Goal: Find specific page/section: Find specific page/section

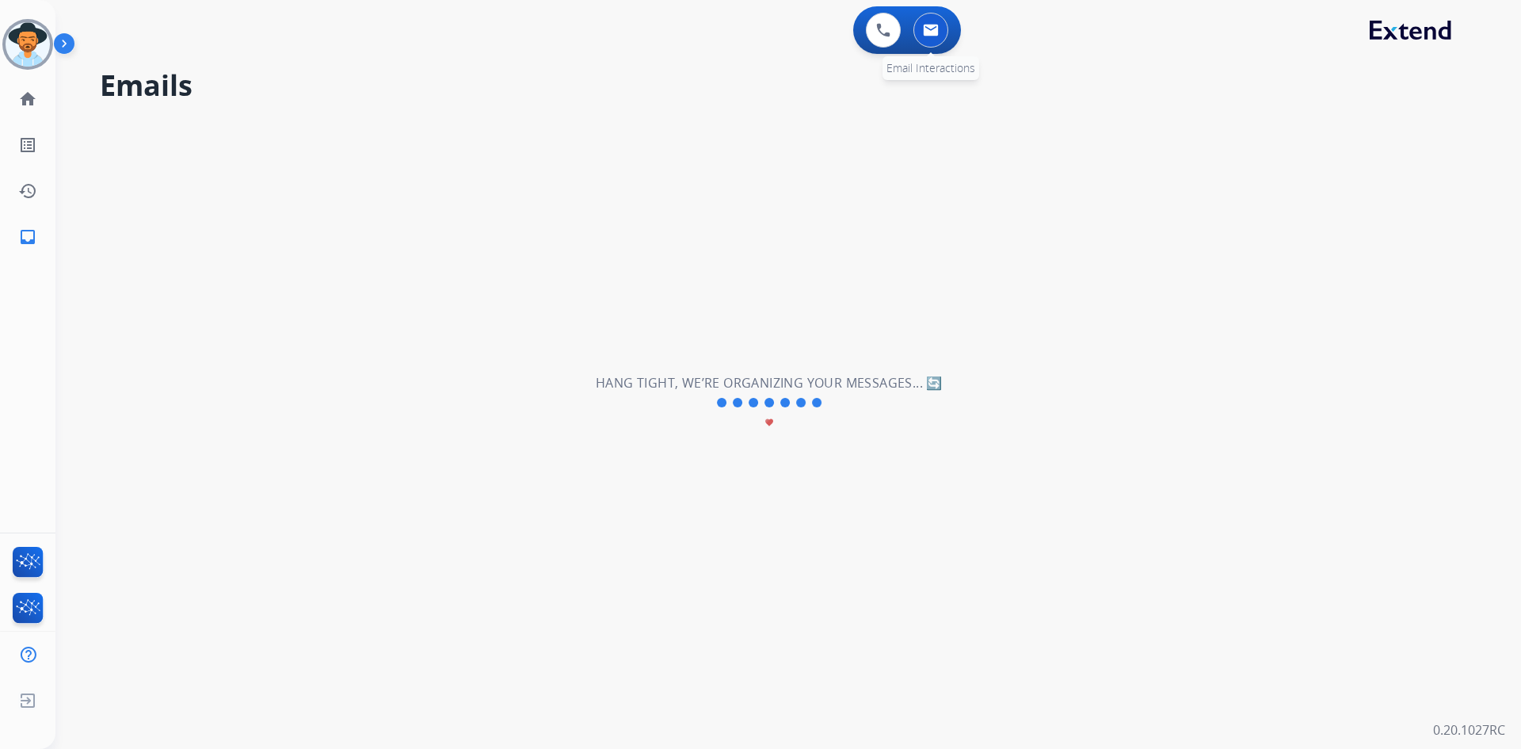
click at [933, 40] on button at bounding box center [930, 30] width 35 height 35
click at [885, 36] on img at bounding box center [883, 30] width 14 height 14
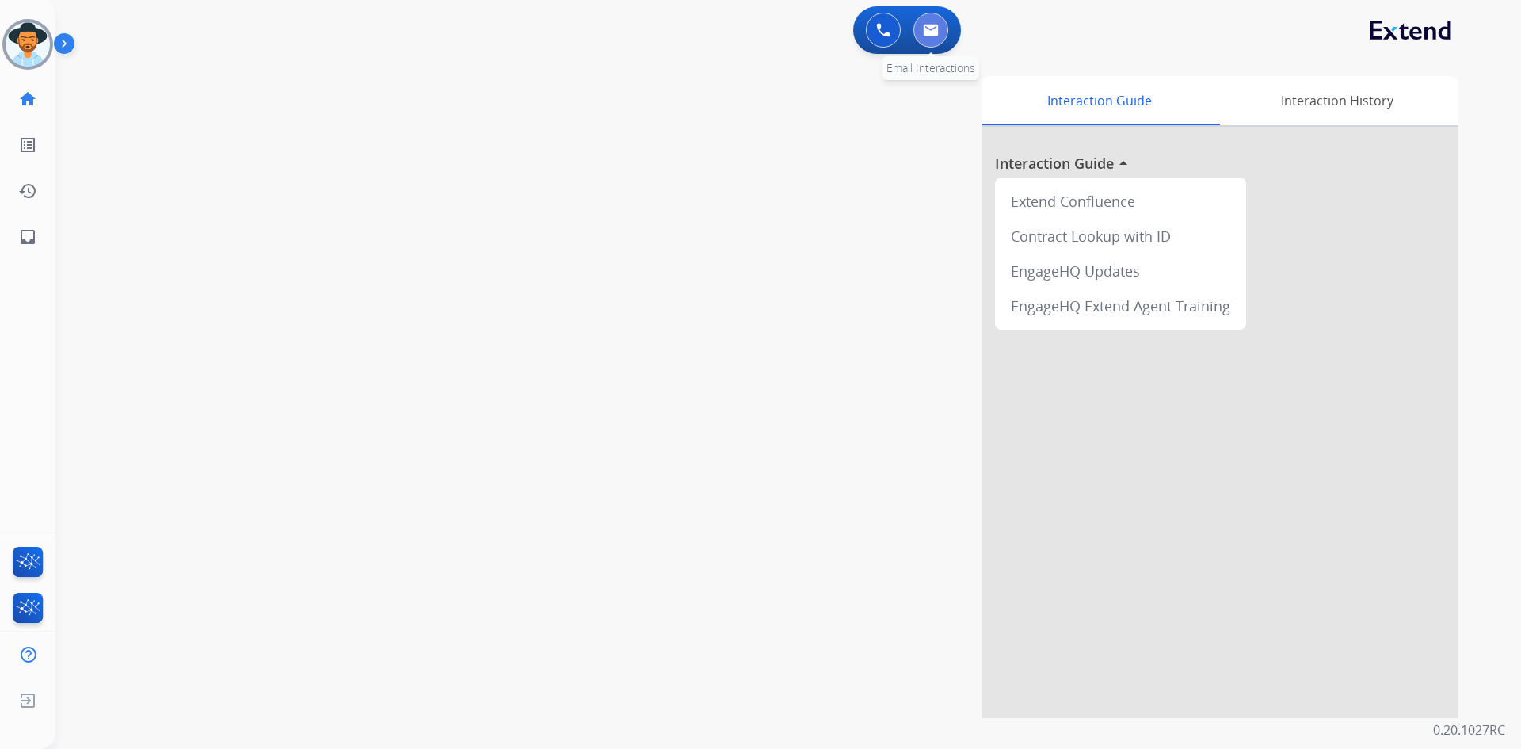
click at [939, 30] on button at bounding box center [930, 30] width 35 height 35
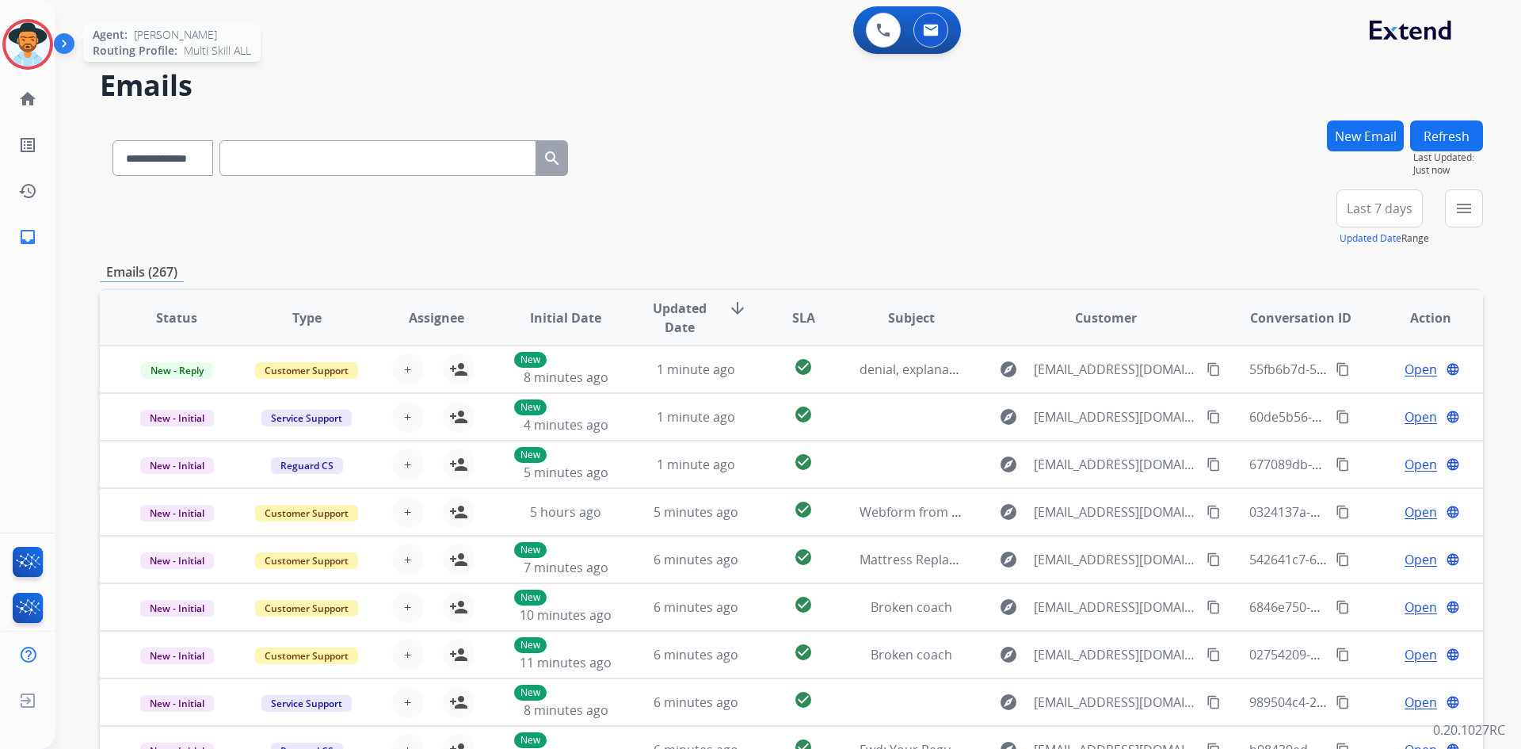
click at [29, 36] on img at bounding box center [28, 44] width 44 height 44
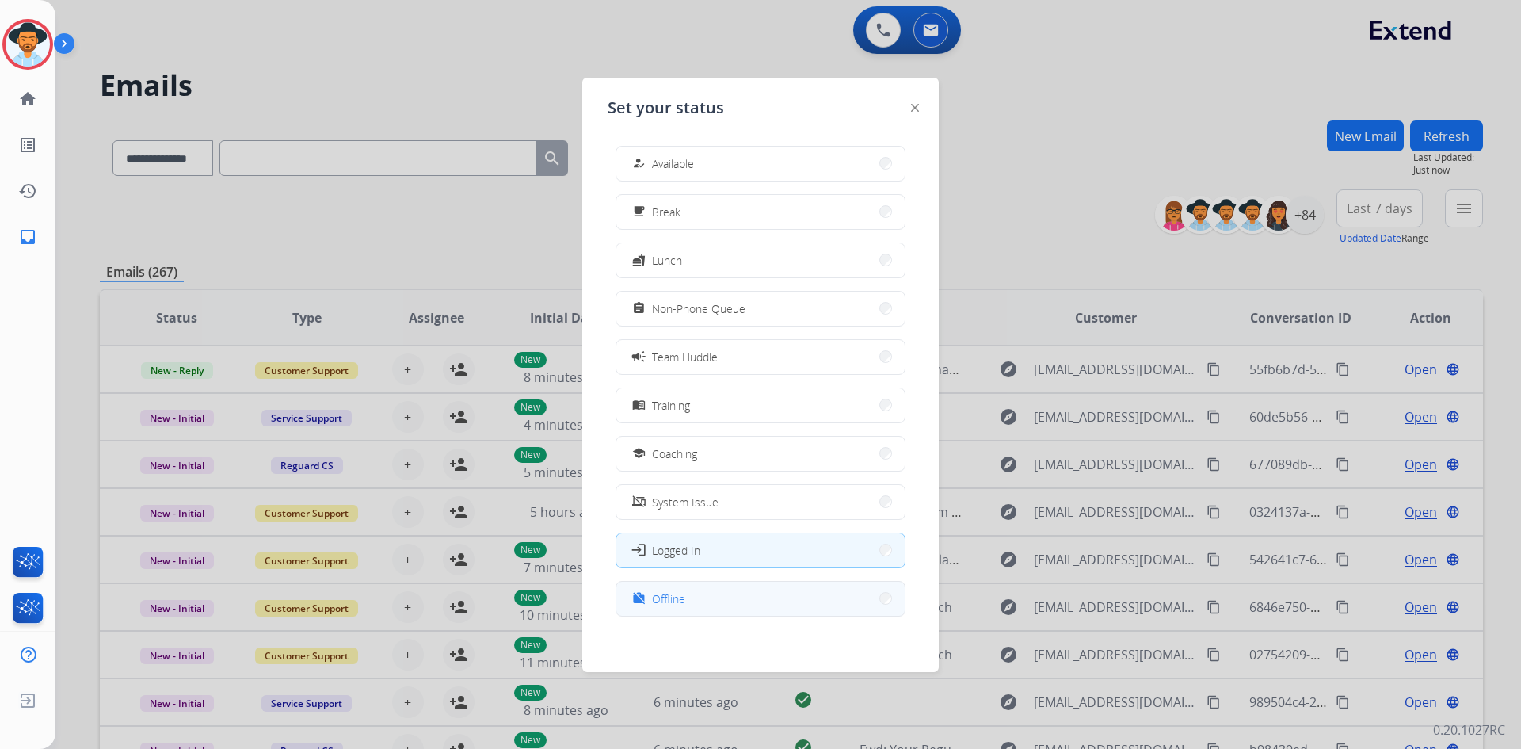
click at [691, 598] on button "work_off Offline" at bounding box center [760, 599] width 288 height 34
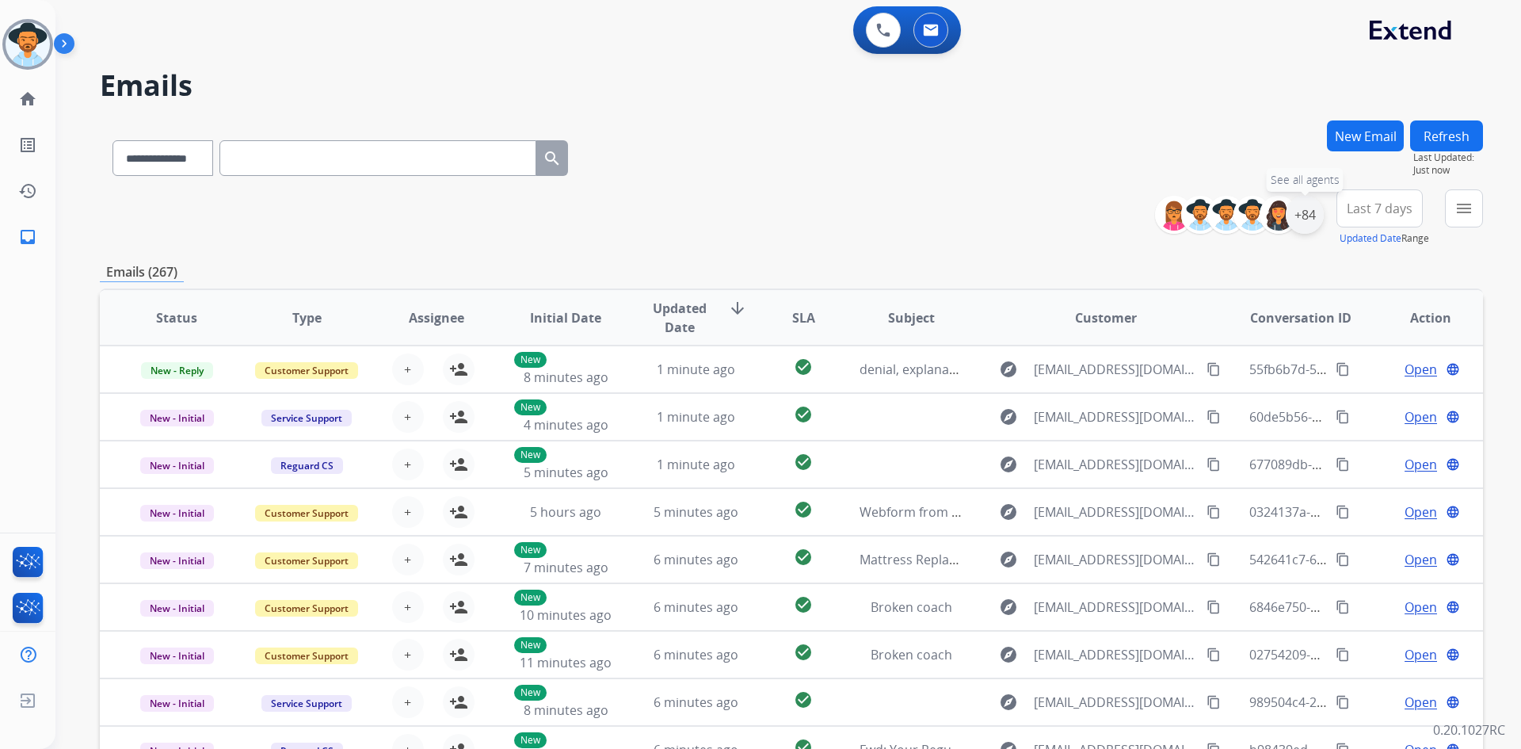
click at [1312, 216] on div "+84" at bounding box center [1305, 215] width 38 height 38
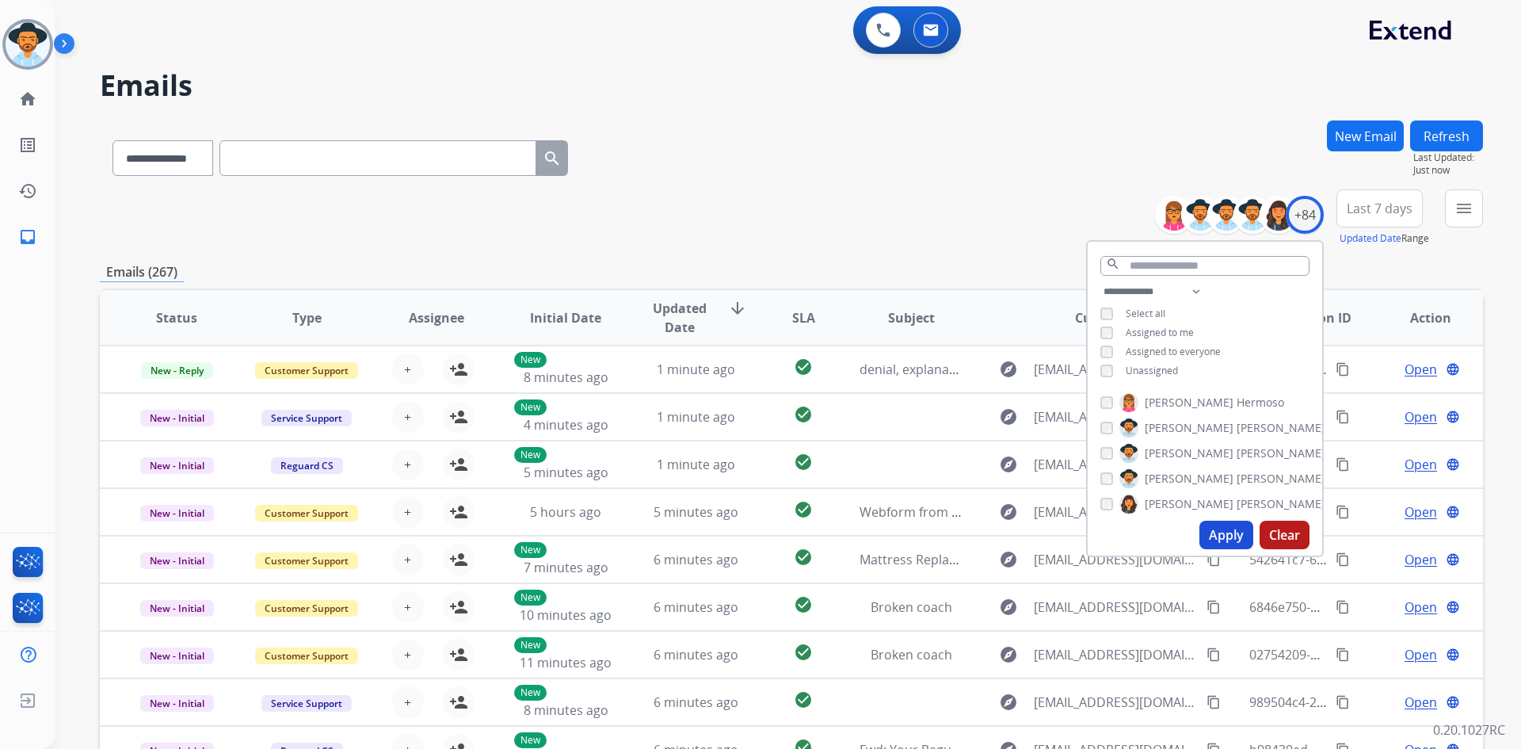
click at [1162, 328] on span "Assigned to me" at bounding box center [1160, 332] width 68 height 13
click at [1153, 364] on span "Unassigned" at bounding box center [1152, 370] width 52 height 13
click at [1230, 536] on button "Apply" at bounding box center [1226, 535] width 54 height 29
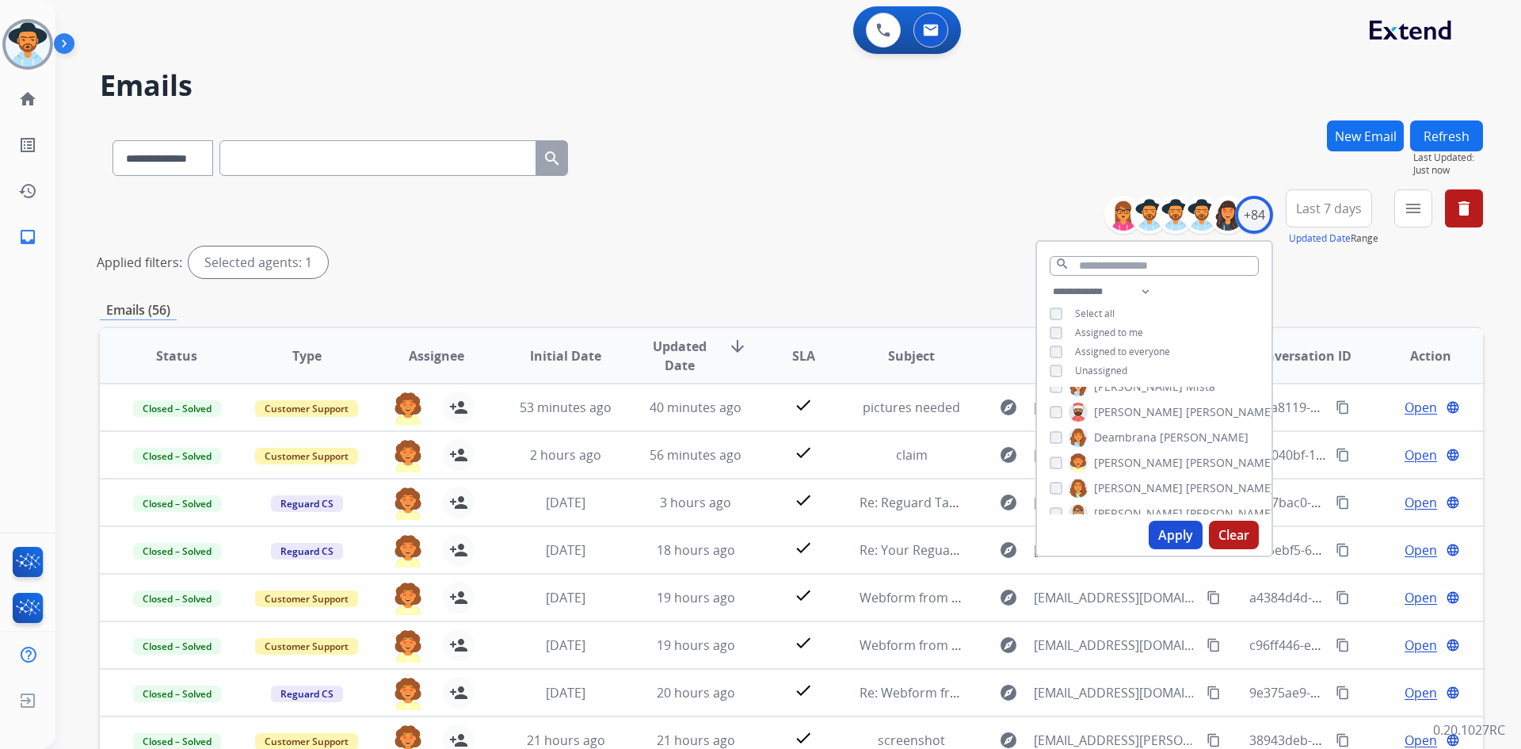
click at [817, 235] on div "**********" at bounding box center [791, 236] width 1383 height 95
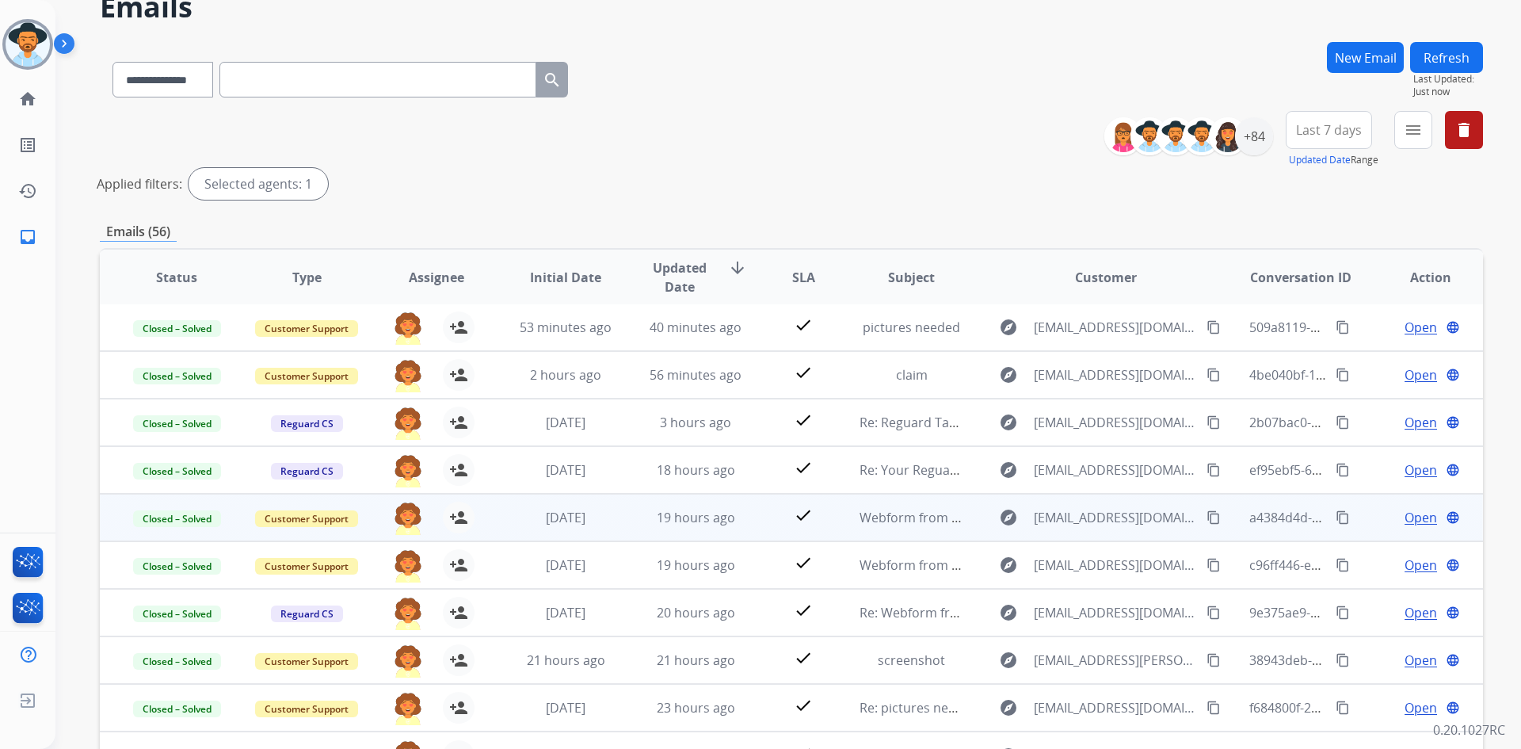
scroll to position [79, 0]
